Goal: Transaction & Acquisition: Purchase product/service

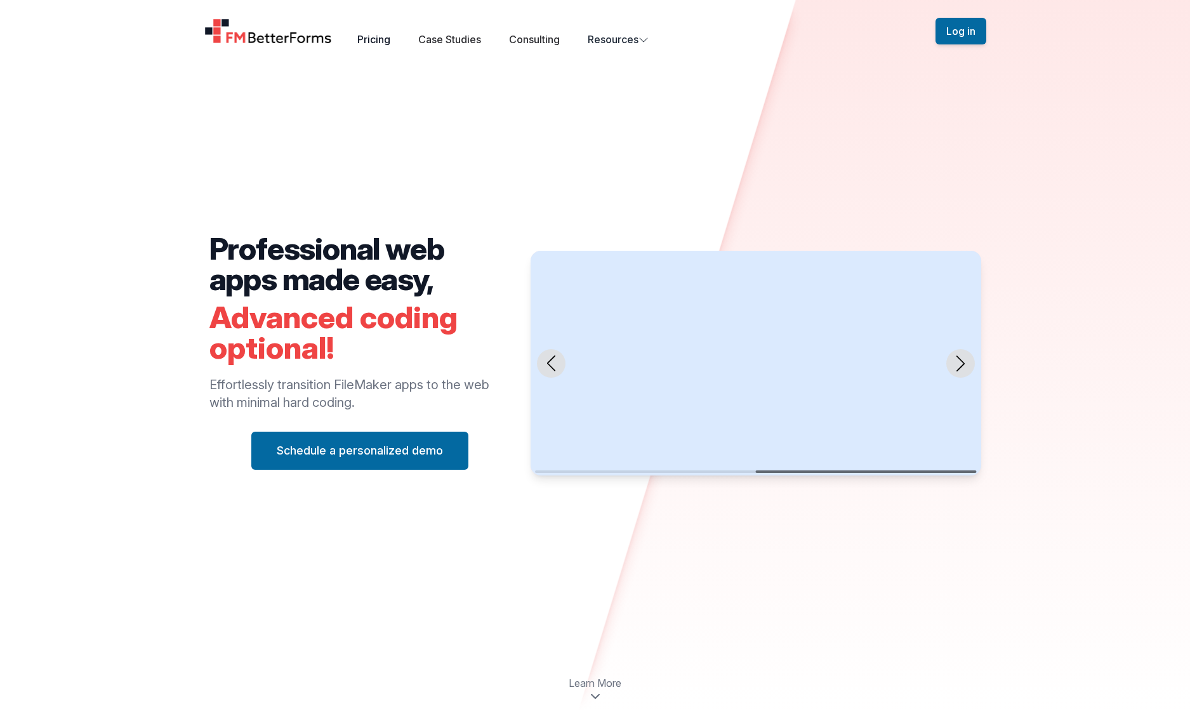
click at [380, 37] on link "Pricing" at bounding box center [373, 39] width 33 height 13
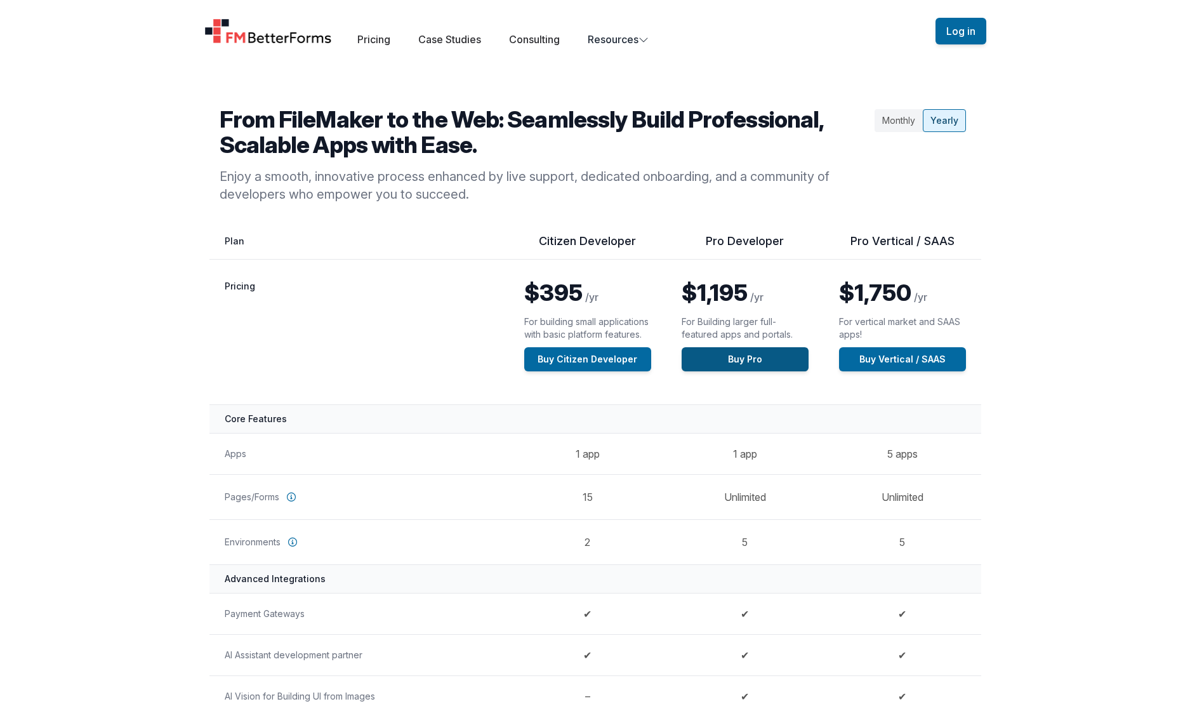
click at [742, 361] on link "Buy Pro" at bounding box center [744, 359] width 127 height 24
